Goal: Go to known website: Access a specific website the user already knows

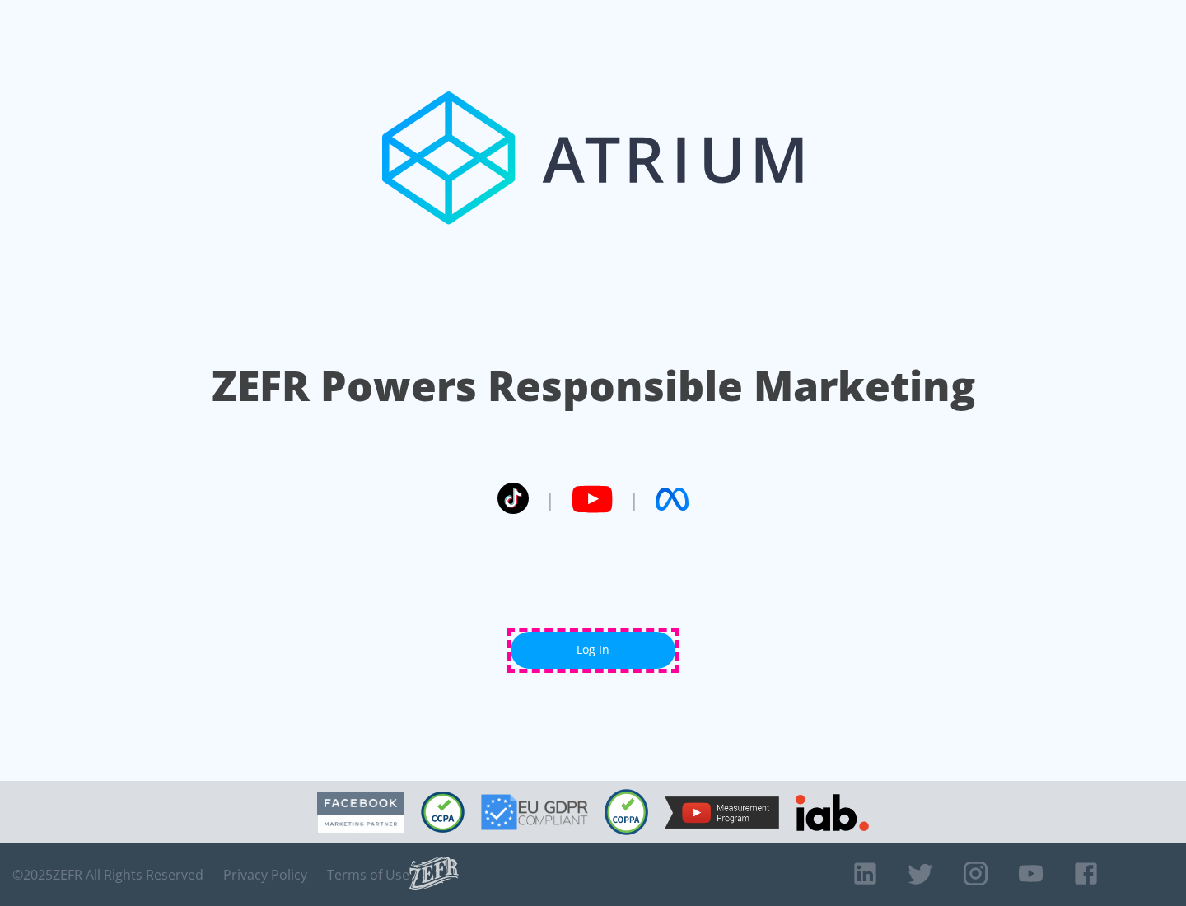
click at [593, 650] on link "Log In" at bounding box center [592, 649] width 165 height 37
